Goal: Information Seeking & Learning: Learn about a topic

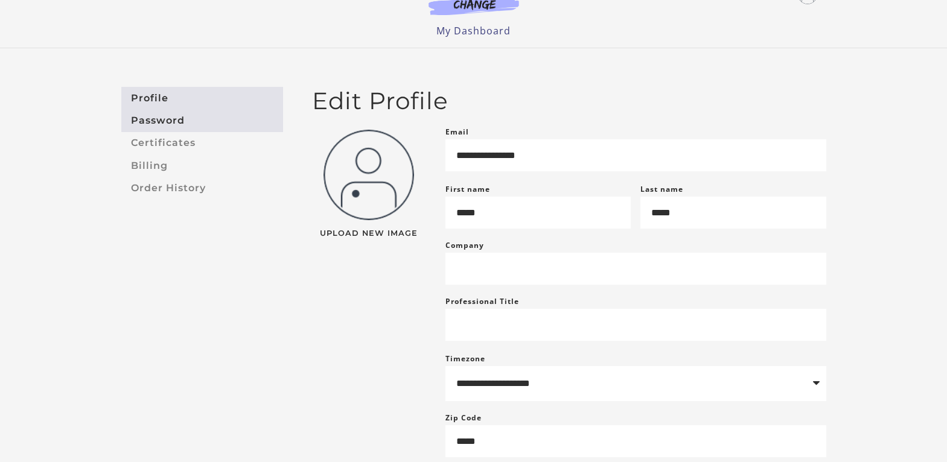
click at [154, 115] on link "Password" at bounding box center [202, 120] width 162 height 22
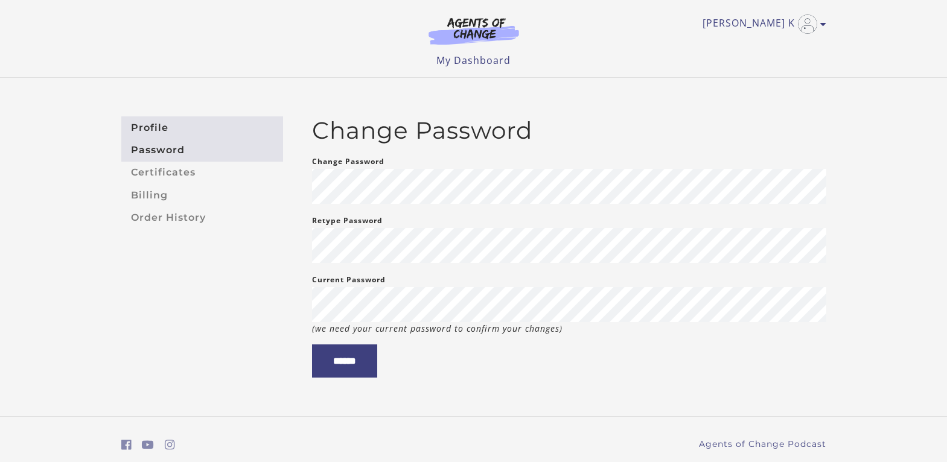
click at [151, 130] on link "Profile" at bounding box center [202, 127] width 162 height 22
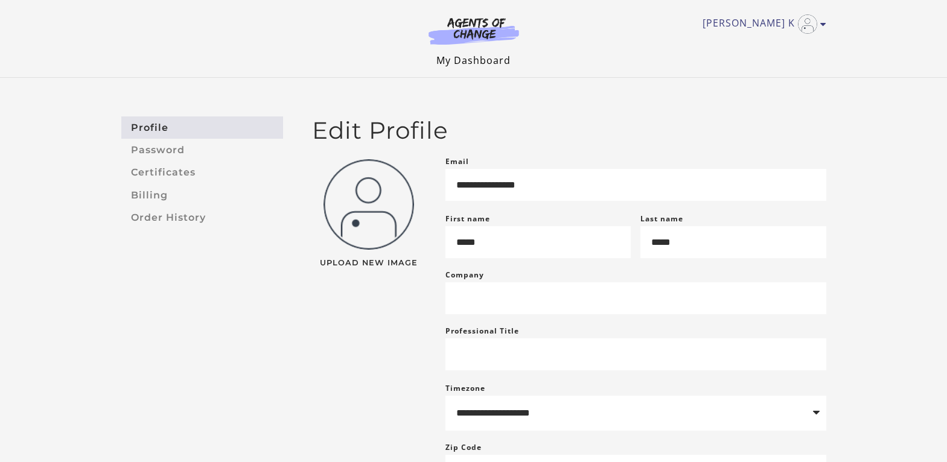
click at [495, 60] on link "My Dashboard" at bounding box center [473, 60] width 74 height 13
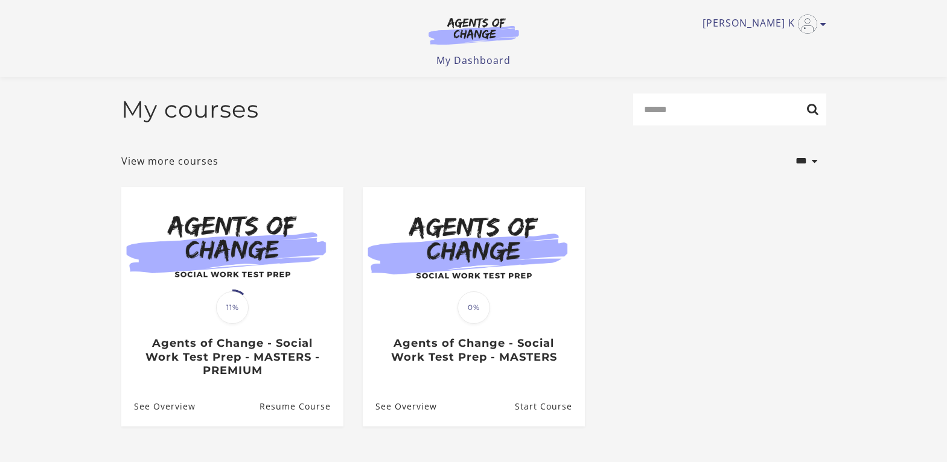
scroll to position [94, 0]
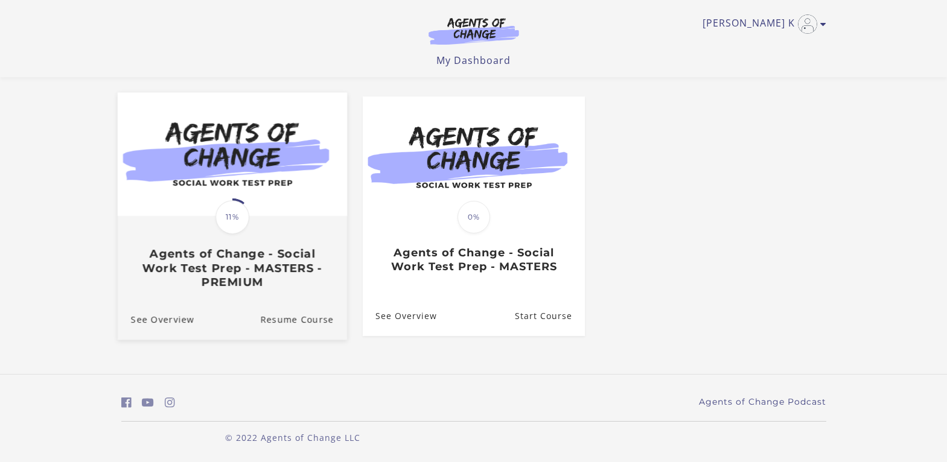
click at [217, 258] on h3 "Agents of Change - Social Work Test Prep - MASTERS - PREMIUM" at bounding box center [231, 268] width 203 height 42
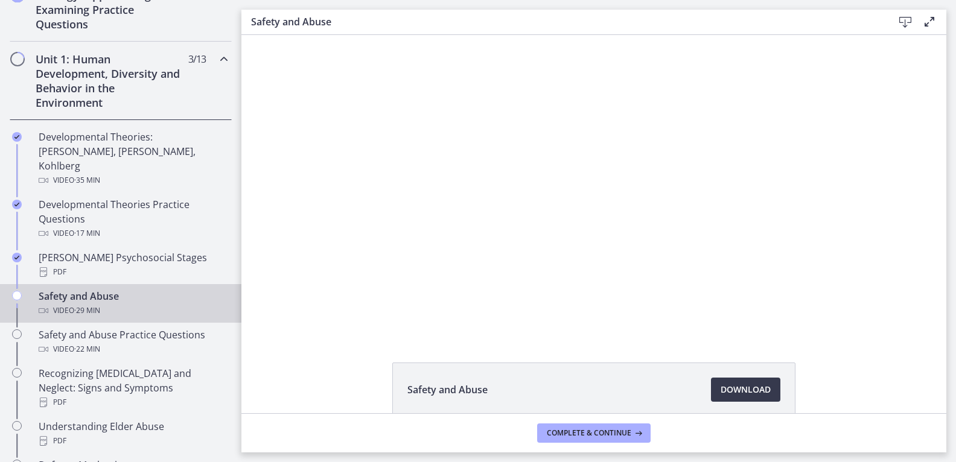
scroll to position [241, 0]
